Goal: Check status

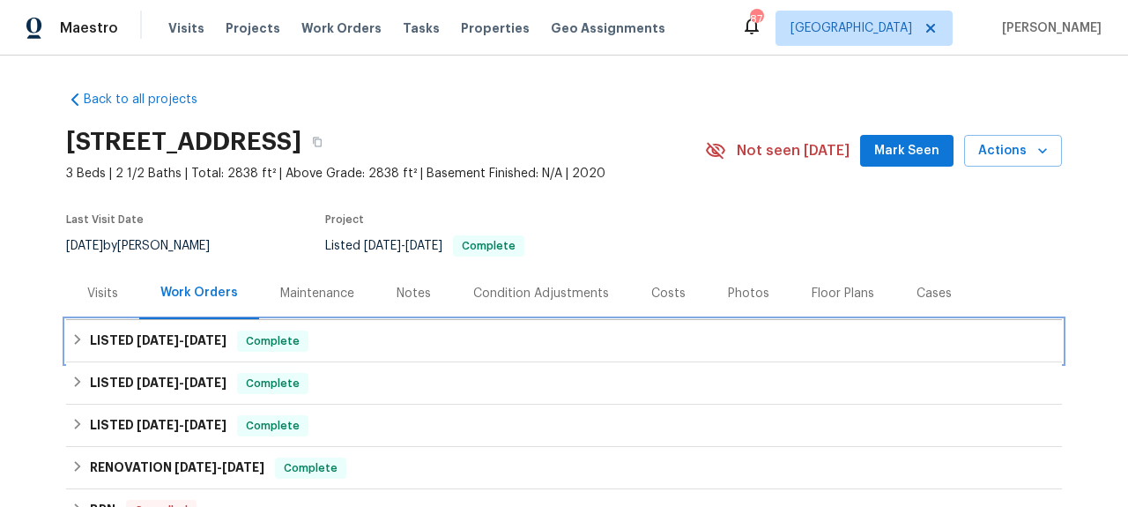
click at [236, 328] on div "LISTED [DATE] - [DATE] Complete" at bounding box center [564, 341] width 996 height 42
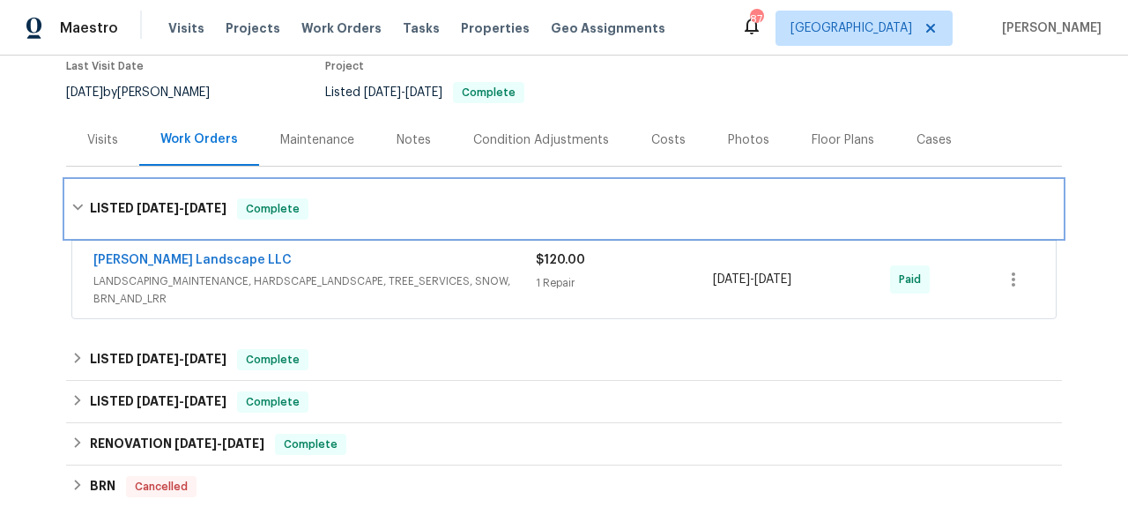
scroll to position [184, 0]
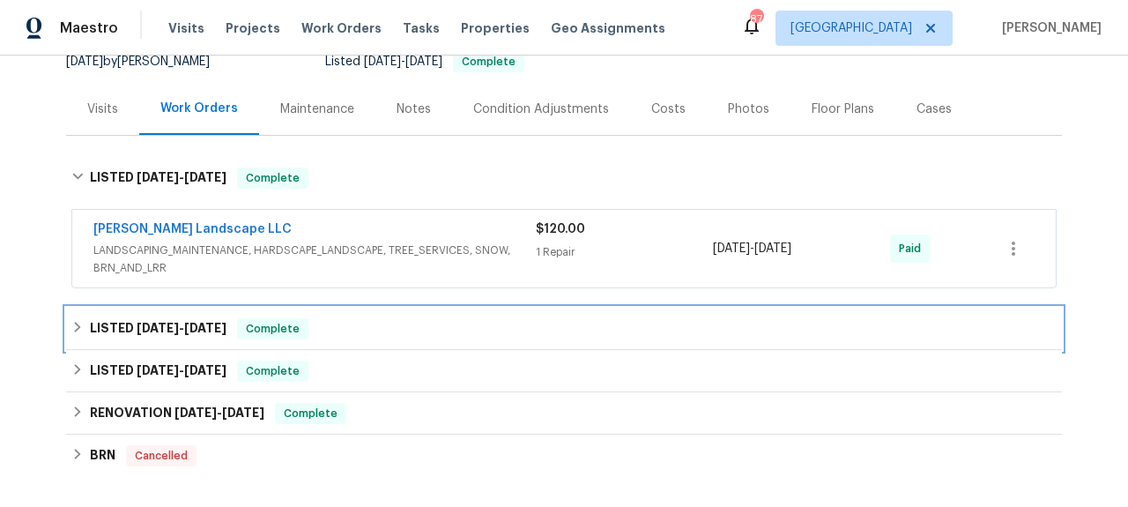
click at [236, 328] on div "LISTED [DATE] - [DATE] Complete" at bounding box center [563, 328] width 985 height 21
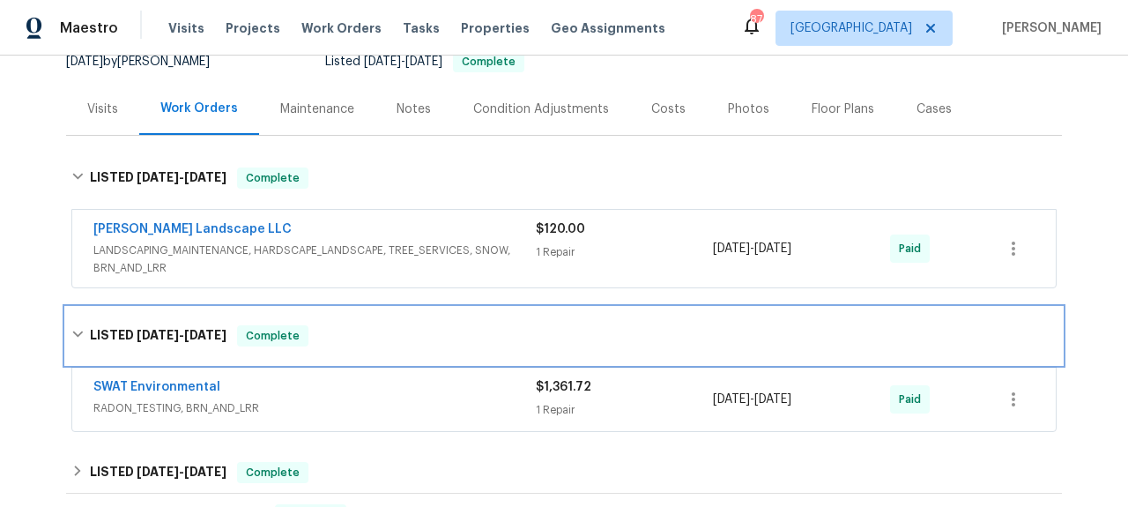
scroll to position [276, 0]
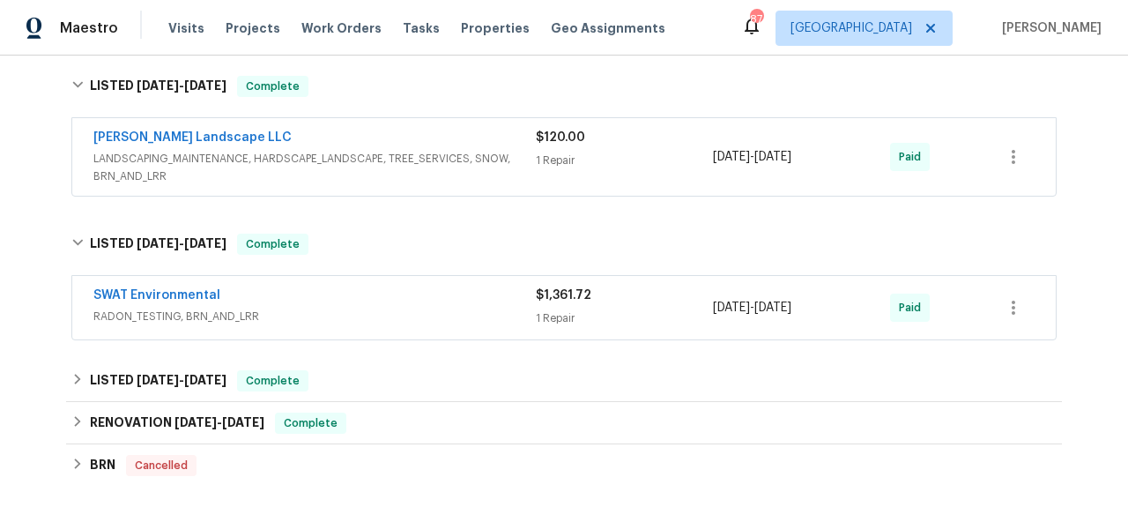
click at [206, 303] on span "SWAT Environmental" at bounding box center [156, 295] width 127 height 18
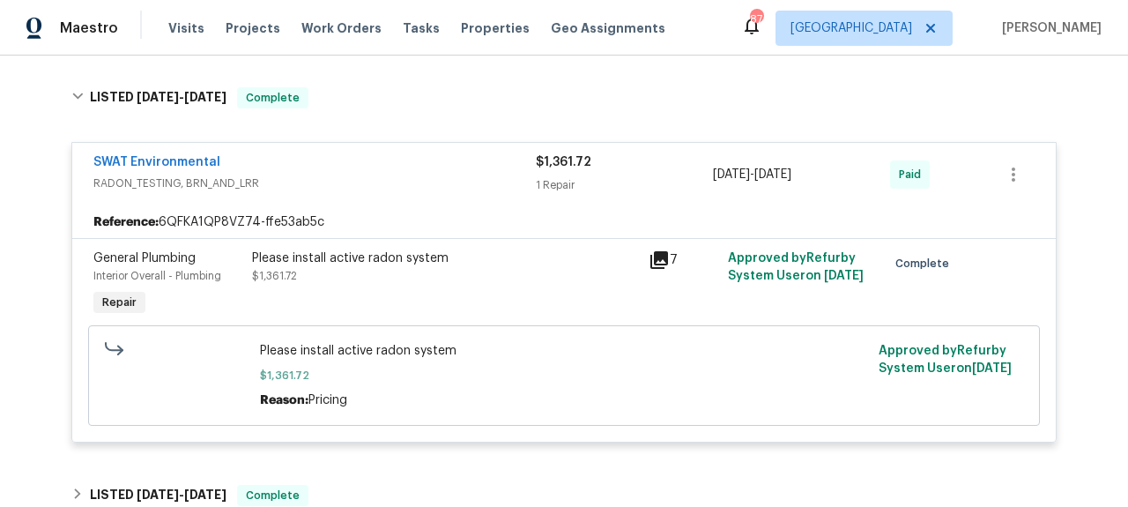
scroll to position [437, 0]
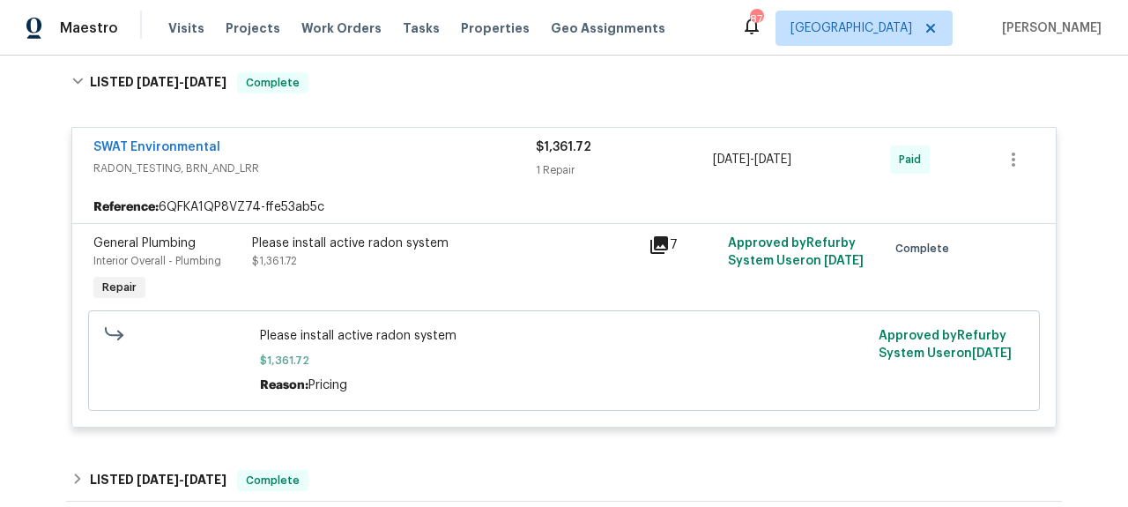
click at [659, 241] on icon at bounding box center [659, 245] width 18 height 18
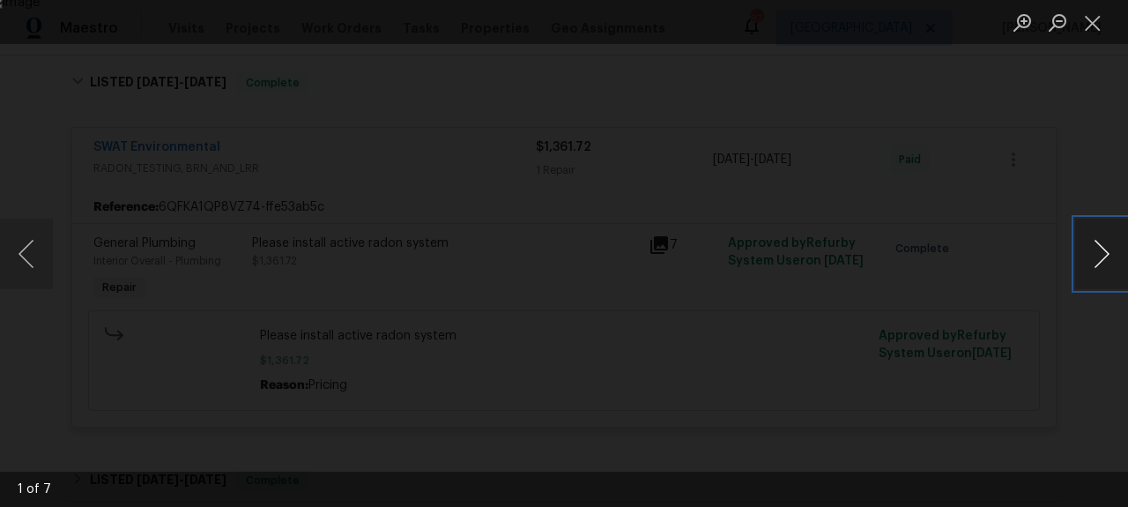
click at [1094, 248] on button "Next image" at bounding box center [1101, 254] width 53 height 71
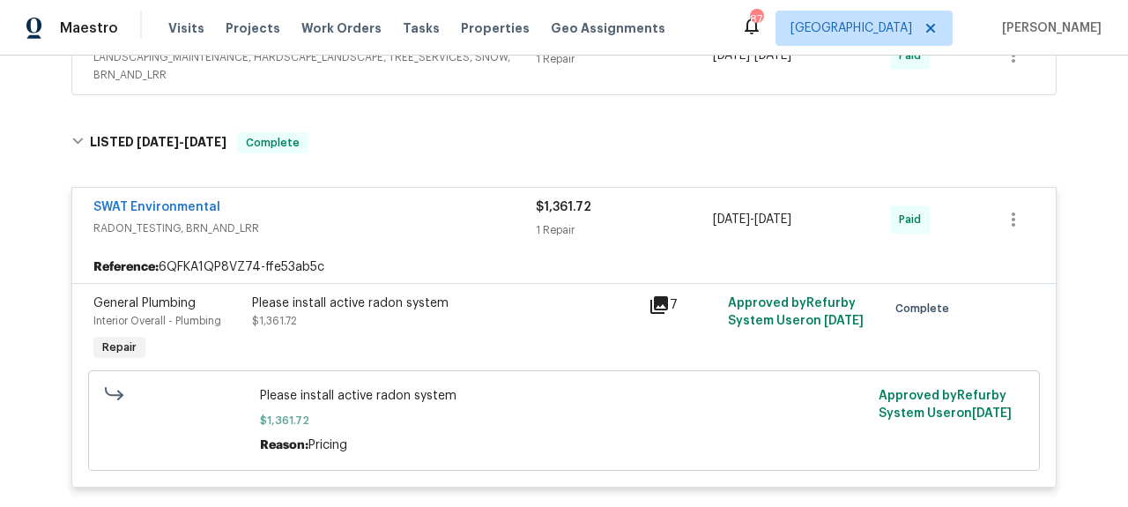
scroll to position [378, 0]
click at [172, 207] on link "SWAT Environmental" at bounding box center [156, 206] width 127 height 12
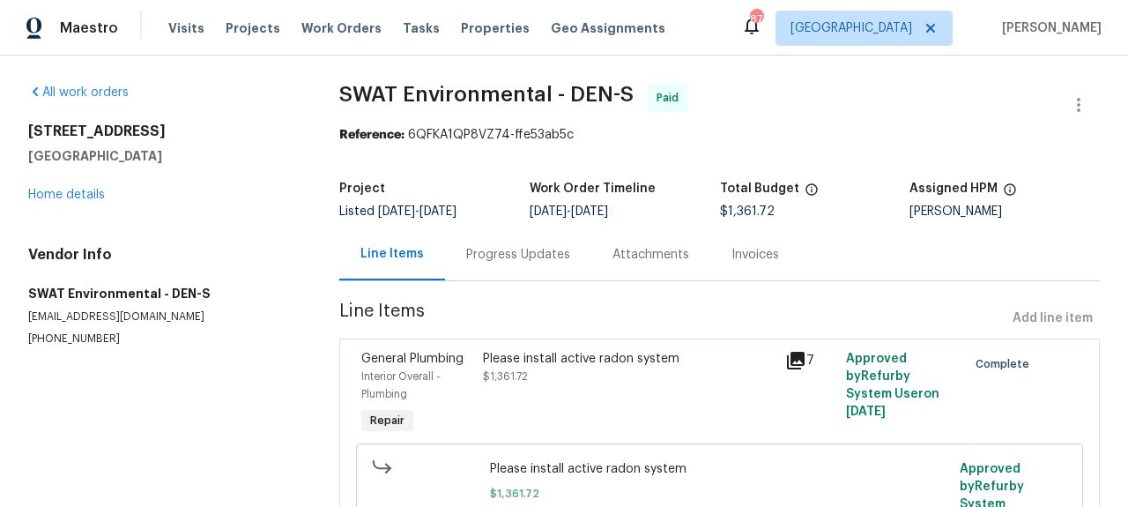
click at [544, 253] on div "Progress Updates" at bounding box center [518, 255] width 104 height 18
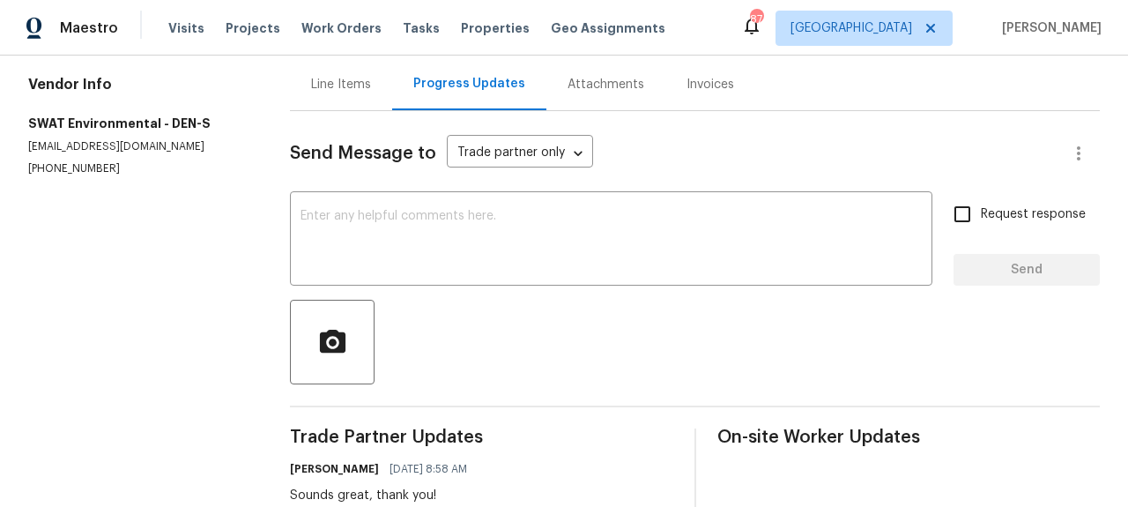
scroll to position [87, 0]
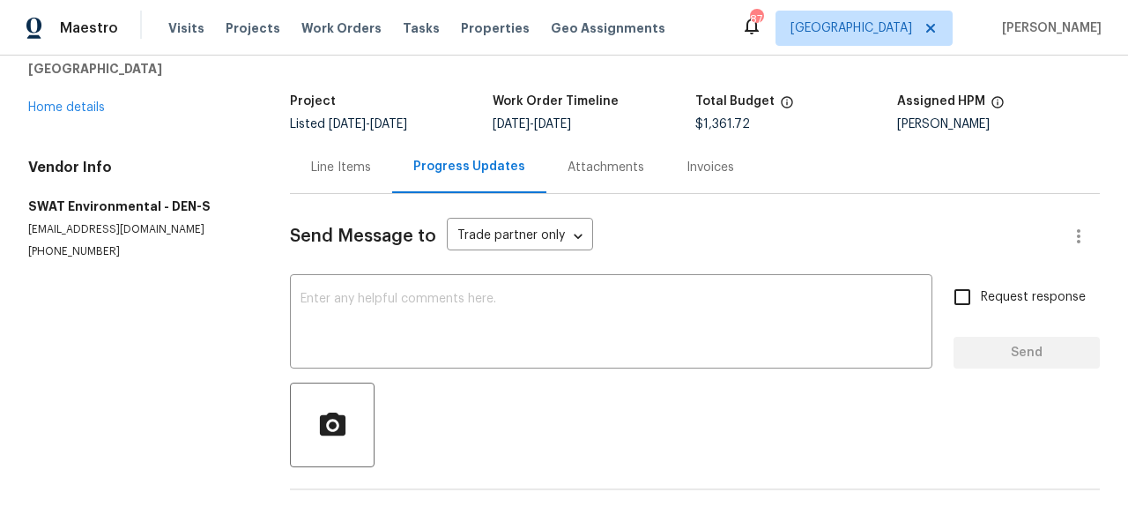
click at [544, 253] on div "Send Message to Trade partner only Trade partner only ​" at bounding box center [674, 236] width 768 height 42
click at [597, 191] on div "Attachments" at bounding box center [605, 167] width 119 height 52
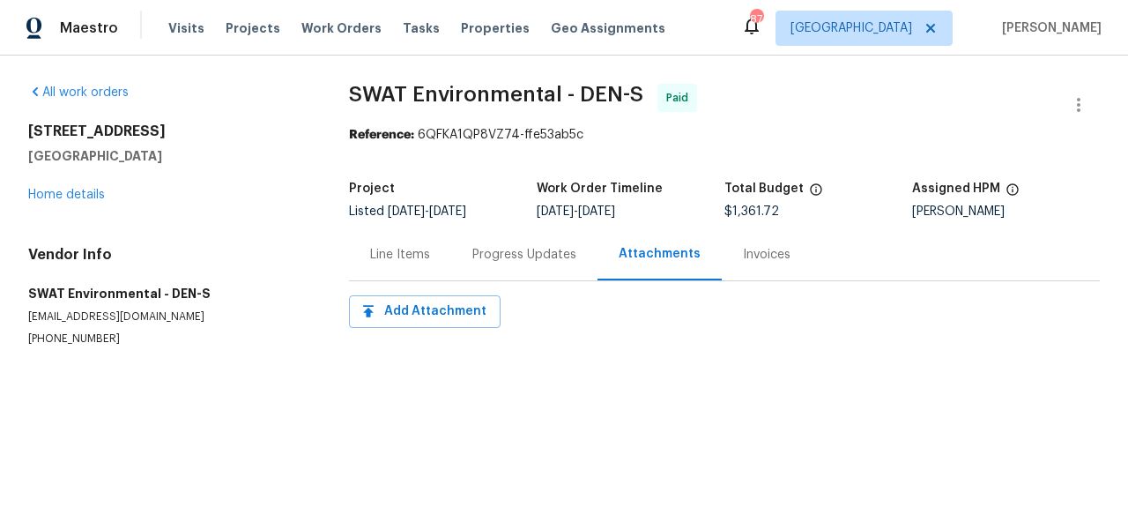
click at [753, 264] on div "Invoices" at bounding box center [767, 254] width 90 height 52
